Goal: Transaction & Acquisition: Subscribe to service/newsletter

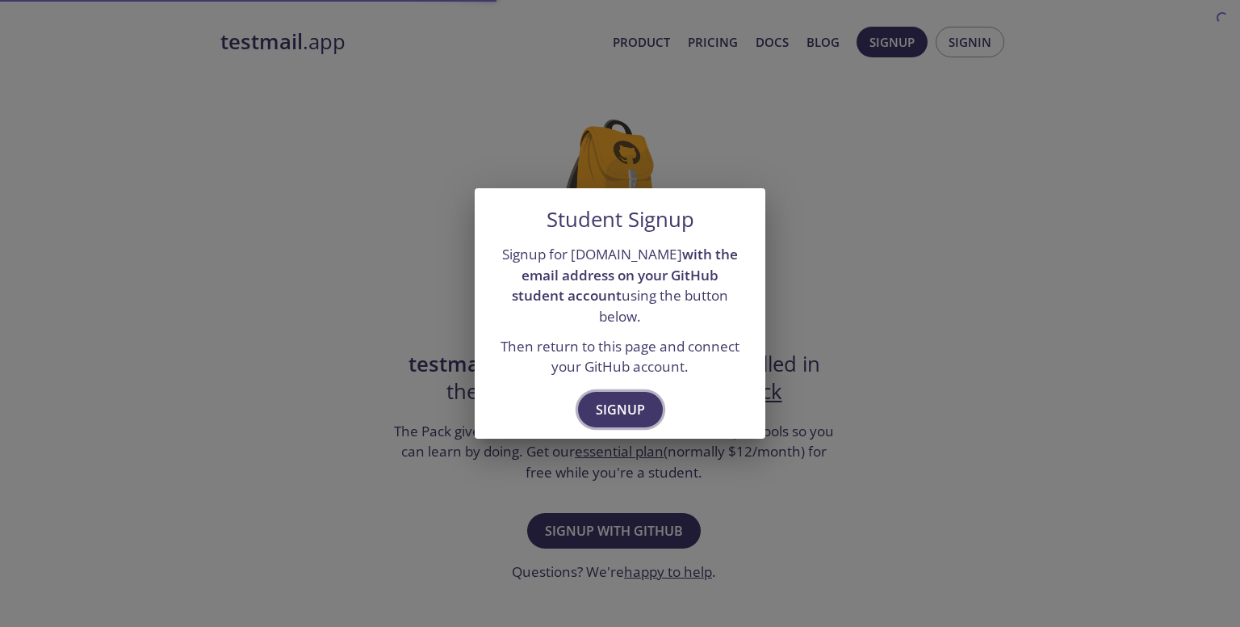
click at [615, 398] on span "Signup" at bounding box center [620, 409] width 49 height 23
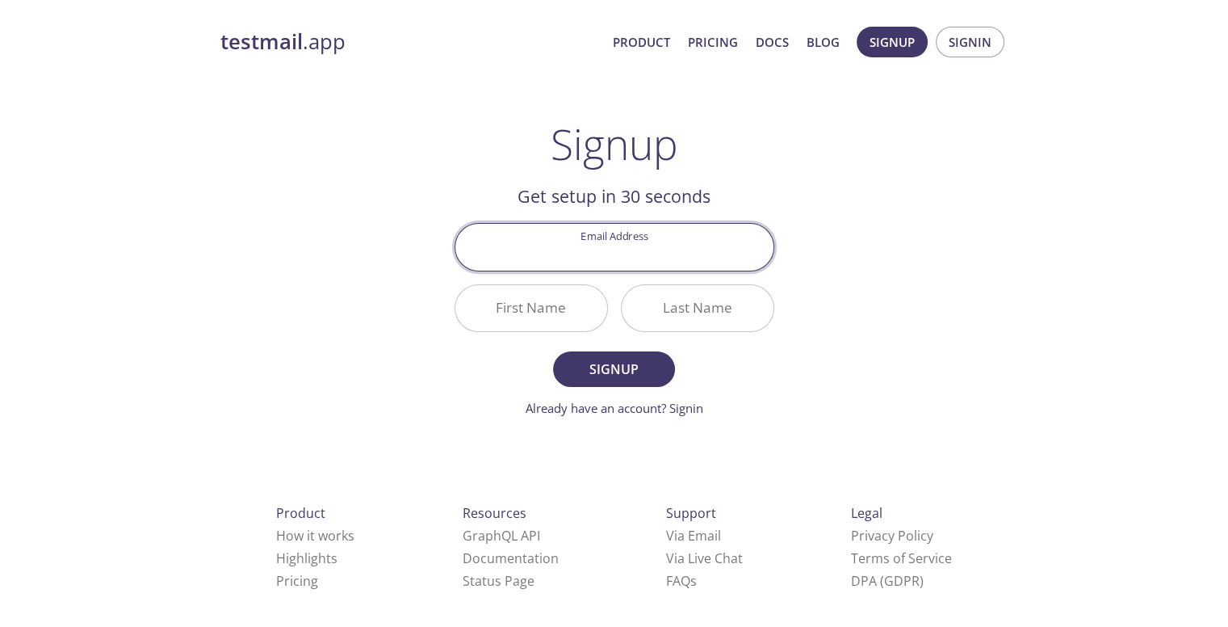
click at [633, 250] on input "Email Address" at bounding box center [614, 247] width 318 height 46
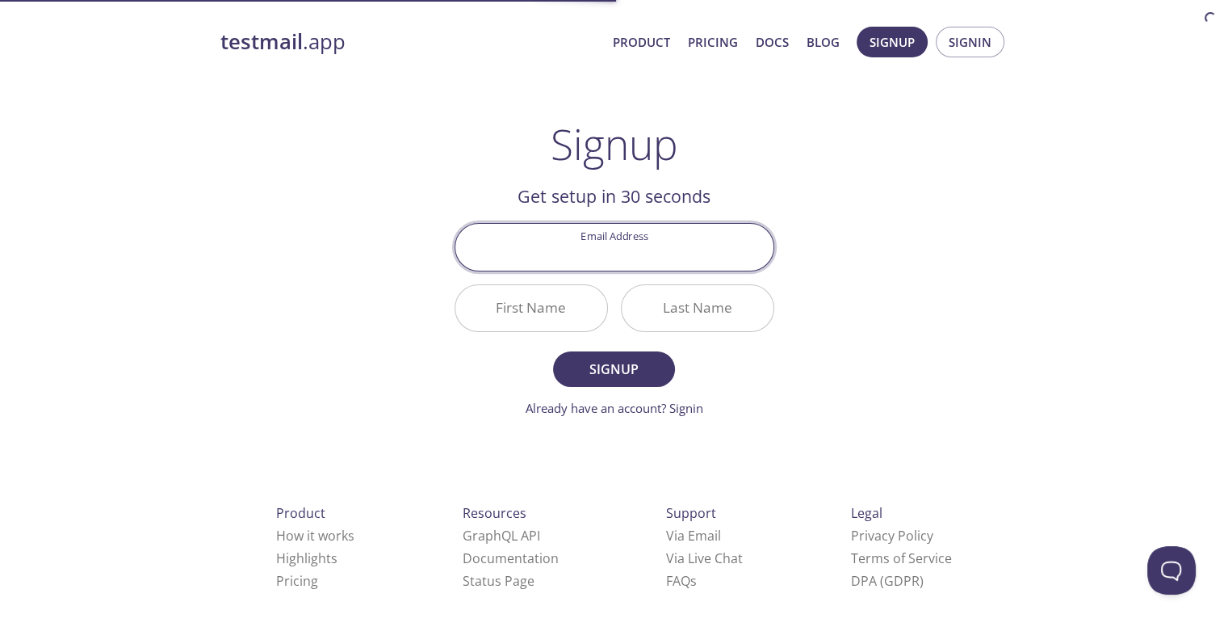
click at [633, 250] on input "Email Address" at bounding box center [614, 247] width 318 height 46
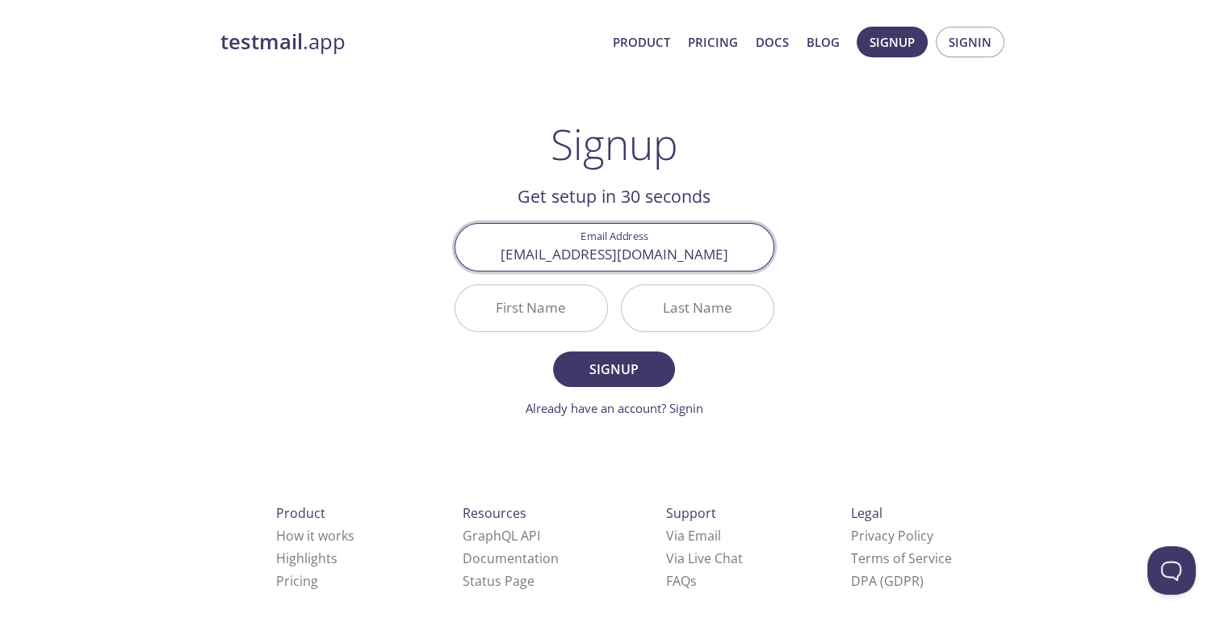
type input "[EMAIL_ADDRESS][DOMAIN_NAME]"
click at [531, 301] on input "First Name" at bounding box center [531, 308] width 152 height 46
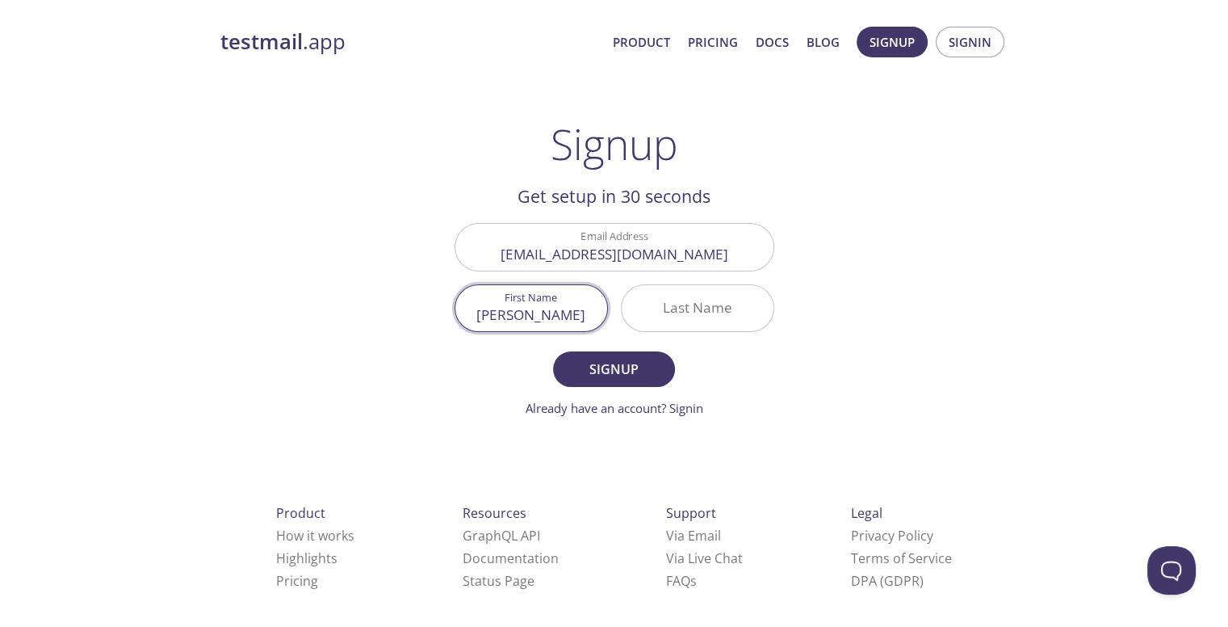
type input "[PERSON_NAME]"
click at [646, 317] on input "Last Name" at bounding box center [698, 308] width 152 height 46
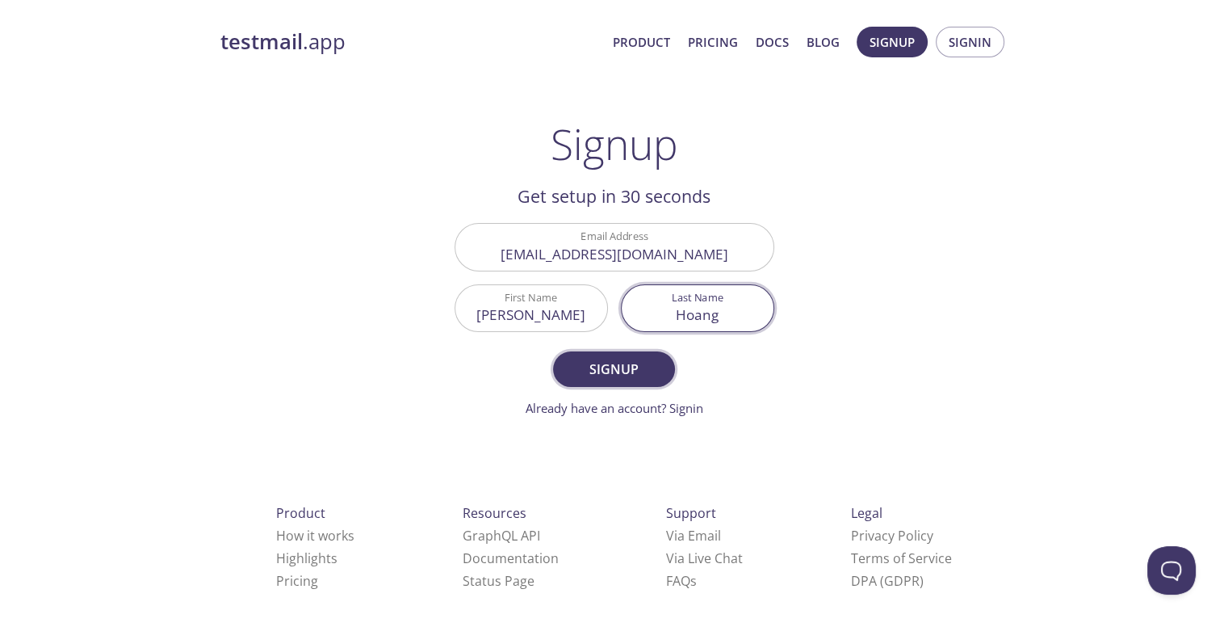
type input "Hoang"
click at [636, 363] on span "Signup" at bounding box center [614, 369] width 86 height 23
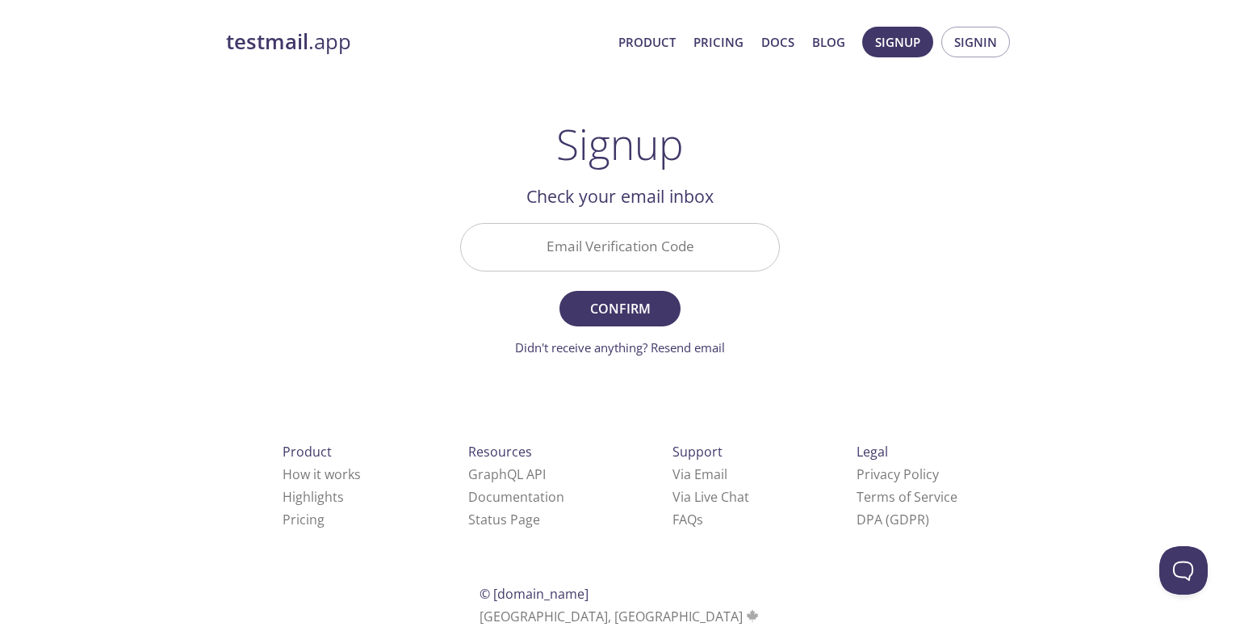
click at [606, 243] on input "Email Verification Code" at bounding box center [620, 247] width 318 height 46
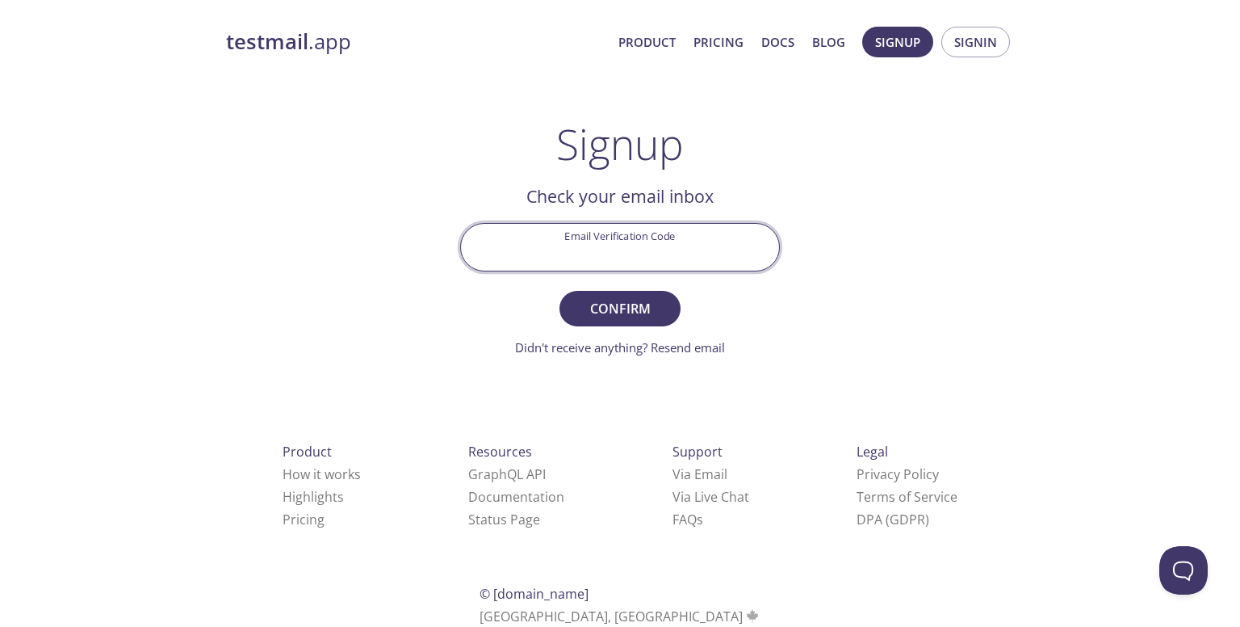
paste input "GMTE75V"
type input "GMTE75V"
click at [640, 302] on span "Confirm" at bounding box center [620, 308] width 86 height 23
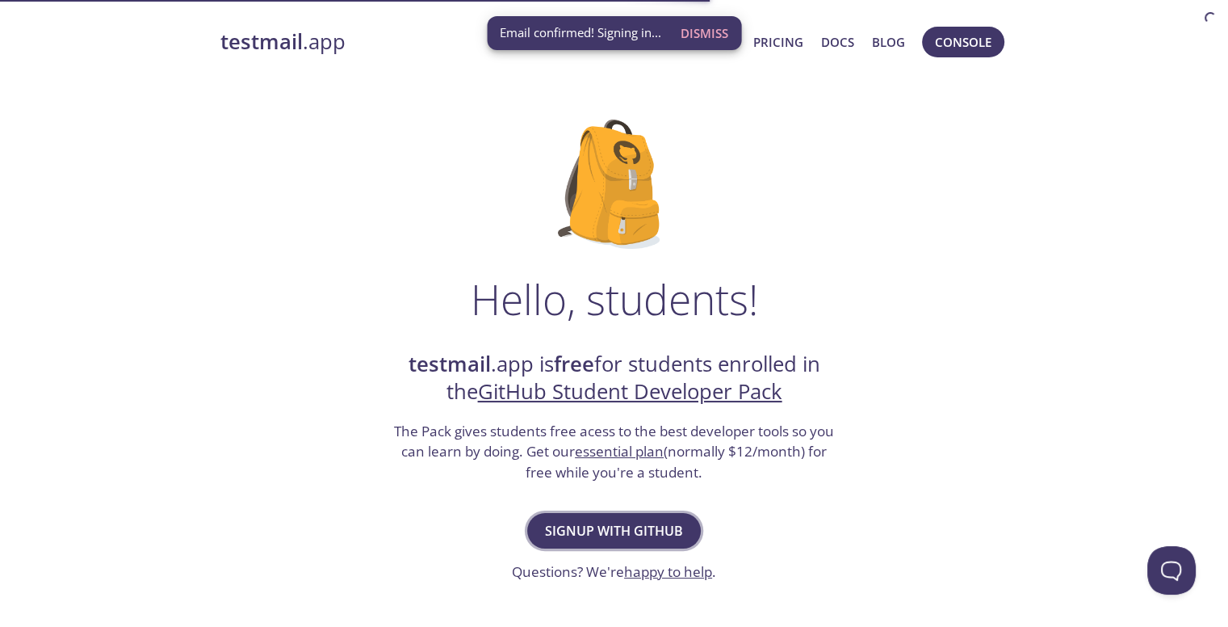
click at [669, 516] on button "Signup with GitHub" at bounding box center [614, 531] width 174 height 36
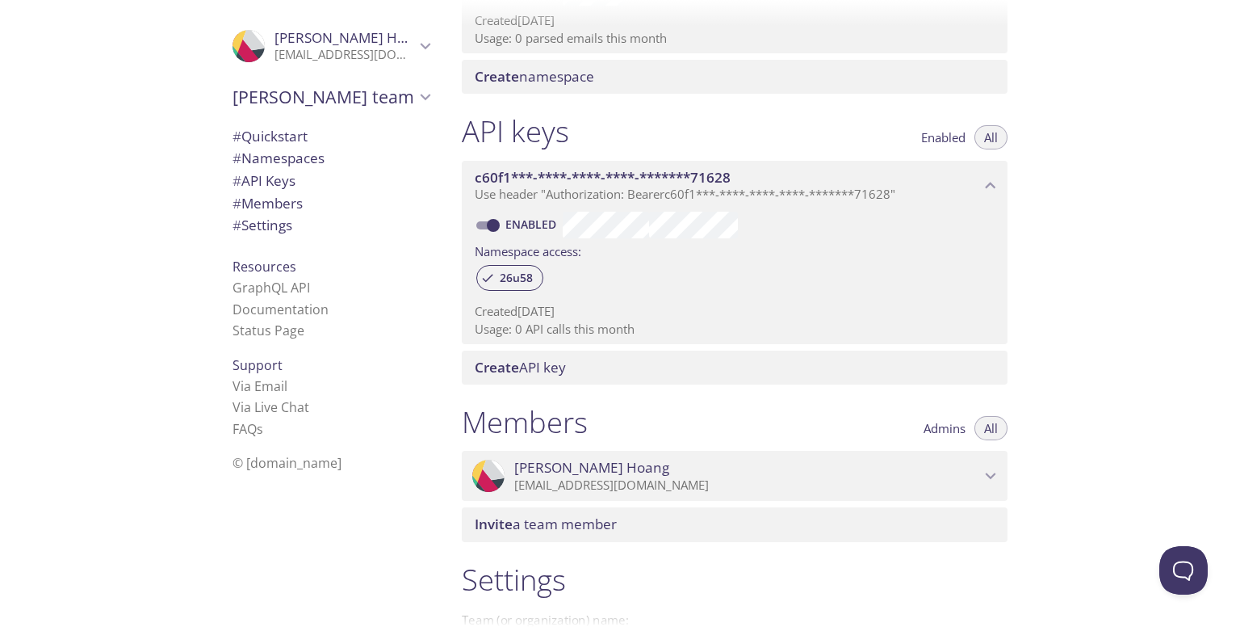
scroll to position [404, 0]
